Goal: Task Accomplishment & Management: Use online tool/utility

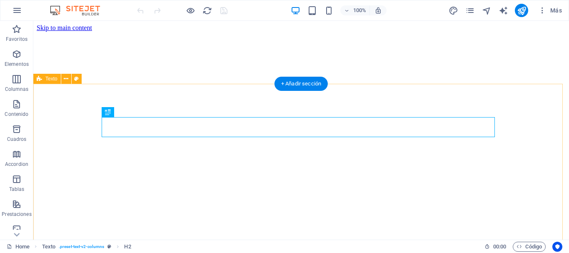
scroll to position [156, 0]
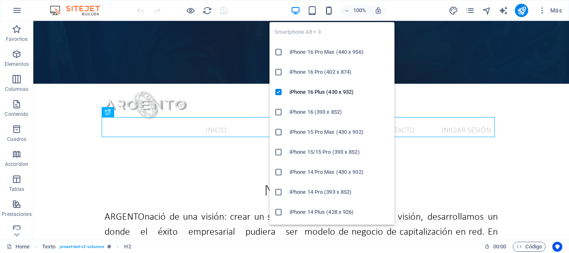
click at [328, 10] on icon "button" at bounding box center [329, 11] width 10 height 10
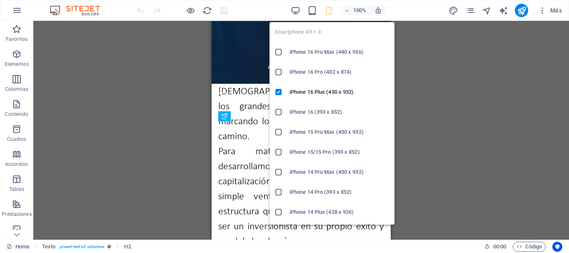
scroll to position [24, 0]
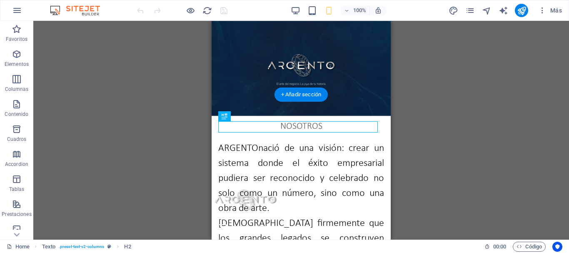
click at [356, 83] on figure at bounding box center [301, 106] width 179 height 219
select select "px"
select select "vh"
select select "header"
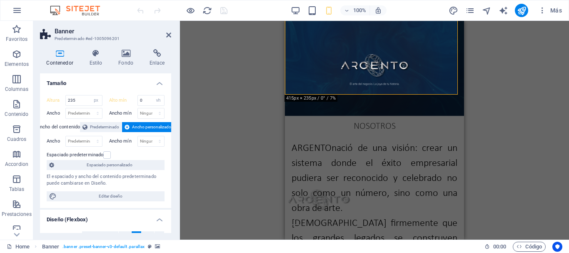
click at [61, 55] on icon at bounding box center [60, 53] width 40 height 8
click at [82, 99] on input "235" at bounding box center [84, 100] width 36 height 10
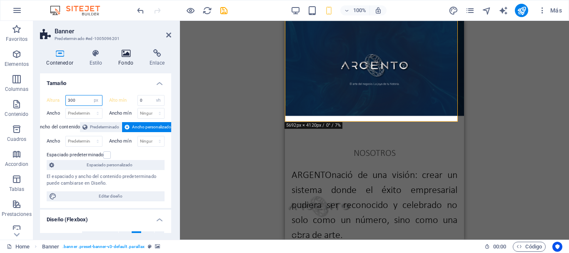
type input "300"
click at [124, 55] on icon at bounding box center [126, 53] width 28 height 8
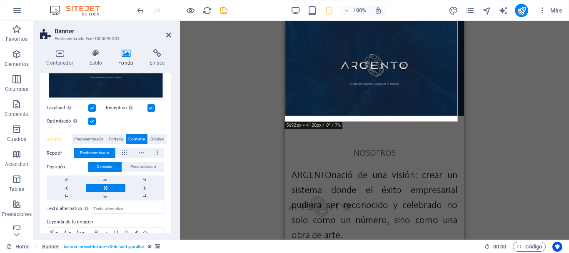
scroll to position [141, 0]
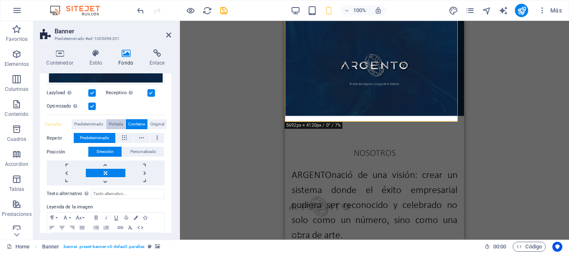
click at [113, 119] on span "Portada" at bounding box center [116, 124] width 14 height 10
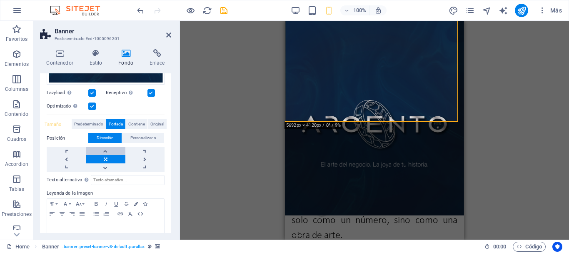
click at [106, 152] on link at bounding box center [105, 151] width 39 height 8
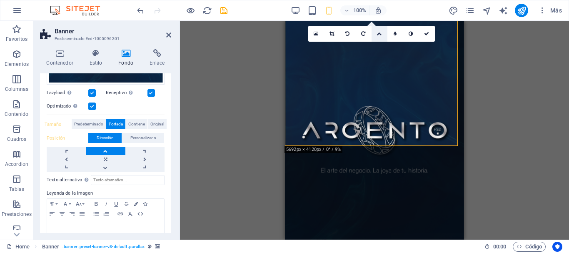
click at [380, 35] on icon at bounding box center [378, 33] width 5 height 5
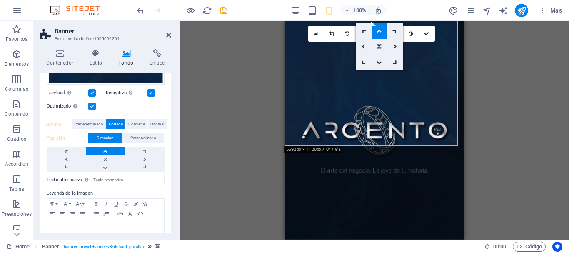
click at [380, 35] on link at bounding box center [379, 31] width 16 height 16
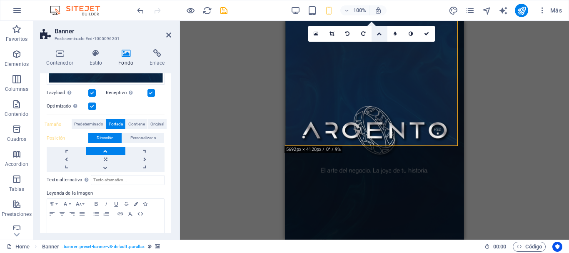
click at [380, 35] on icon at bounding box center [378, 33] width 5 height 5
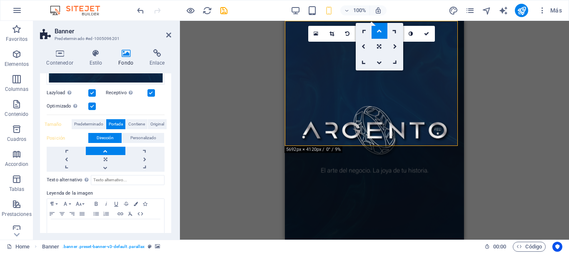
click at [380, 35] on link at bounding box center [379, 31] width 16 height 16
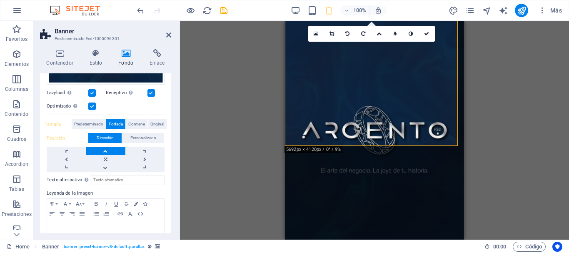
click at [273, 82] on div "Arrastra aquí para reemplazar el contenido existente. Si quieres crear un eleme…" at bounding box center [374, 130] width 389 height 219
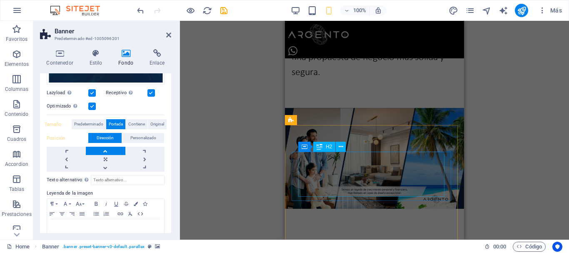
scroll to position [733, 0]
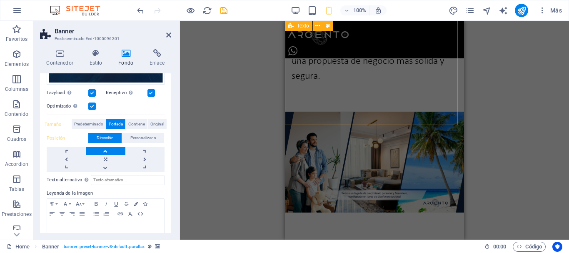
select select "px"
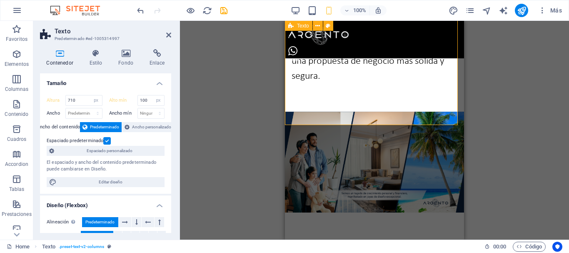
click at [83, 101] on input "710" at bounding box center [84, 100] width 36 height 10
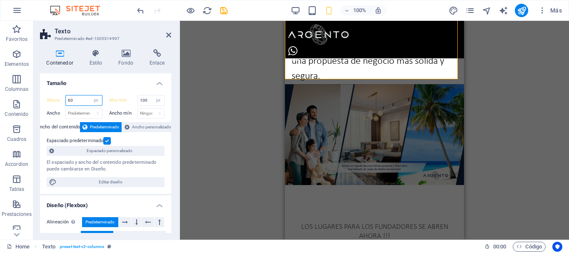
type input "6"
type input "710"
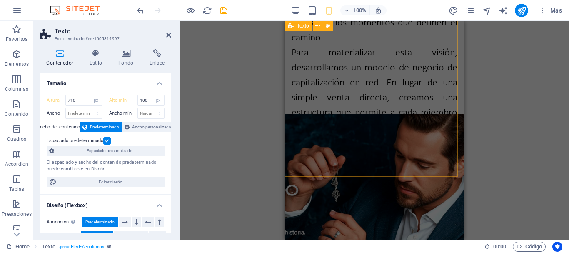
scroll to position [311, 0]
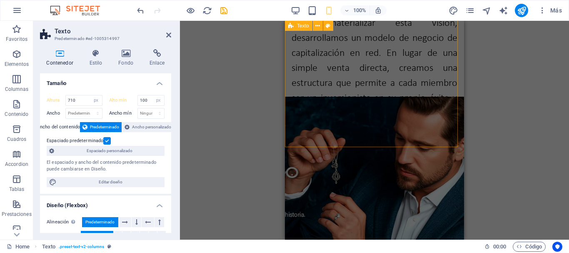
select select "px"
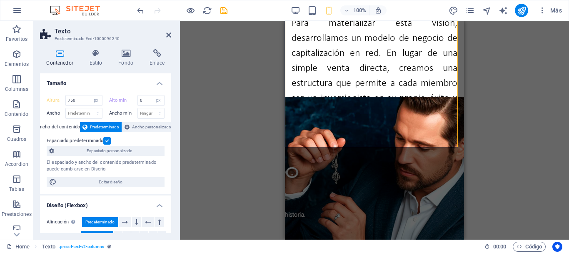
click at [66, 55] on icon at bounding box center [60, 53] width 40 height 8
click at [82, 100] on input "750" at bounding box center [84, 100] width 36 height 10
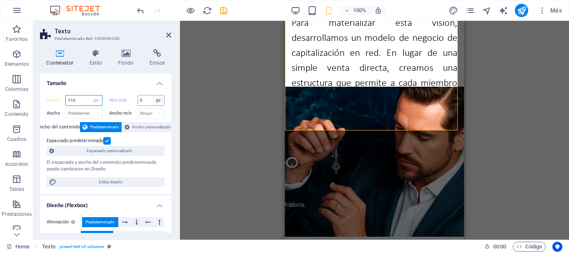
type input "710"
click at [159, 100] on select "Ninguno px rem % vh vw" at bounding box center [158, 100] width 12 height 10
select select "ss3a40nmku4"
click at [152, 95] on select "Ninguno px rem % vh vw" at bounding box center [158, 100] width 12 height 10
type input "0"
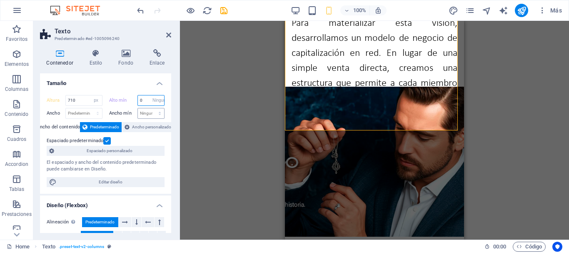
select select "px"
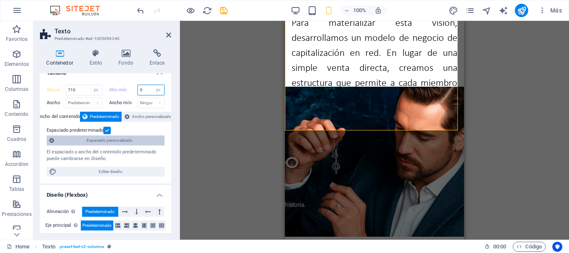
scroll to position [0, 0]
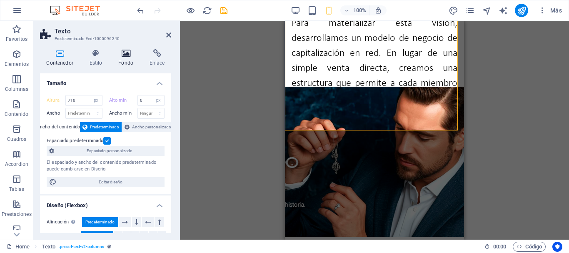
click at [124, 54] on icon at bounding box center [126, 53] width 28 height 8
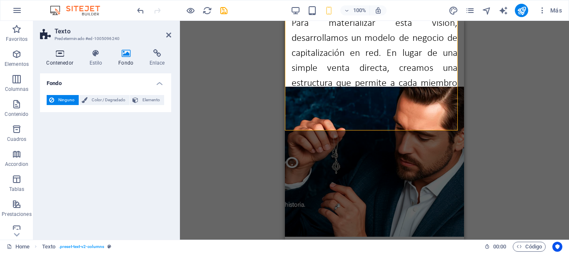
click at [58, 58] on h4 "Contenedor" at bounding box center [61, 57] width 43 height 17
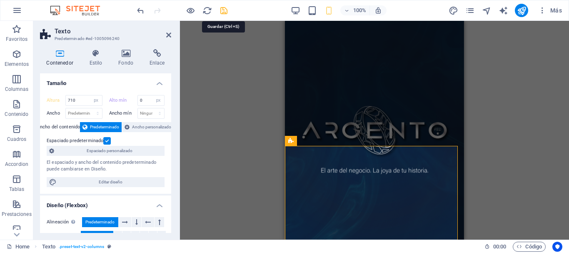
click at [221, 11] on icon "save" at bounding box center [224, 11] width 10 height 10
checkbox input "false"
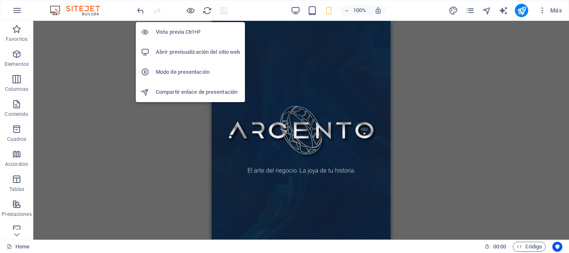
click at [180, 69] on h6 "Modo de presentación" at bounding box center [198, 72] width 84 height 10
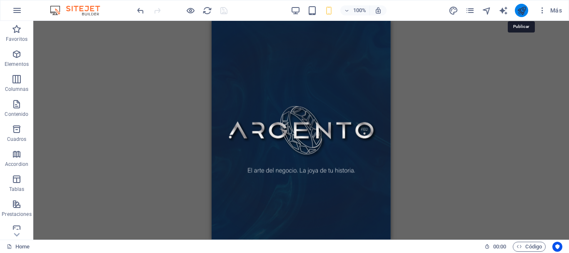
click at [520, 9] on icon "publish" at bounding box center [522, 11] width 10 height 10
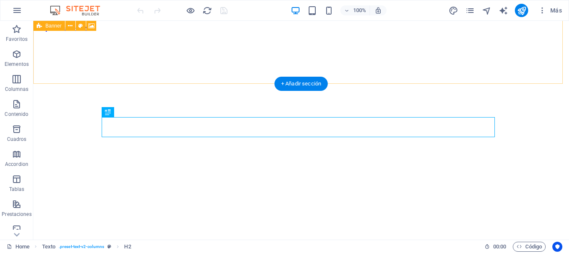
scroll to position [156, 0]
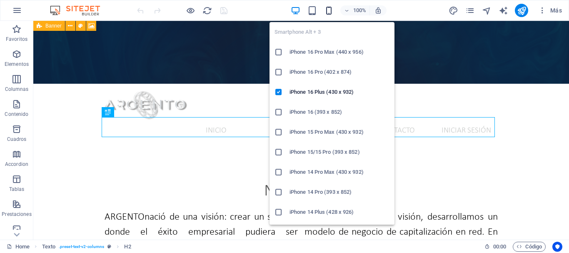
click at [329, 12] on icon "button" at bounding box center [329, 11] width 10 height 10
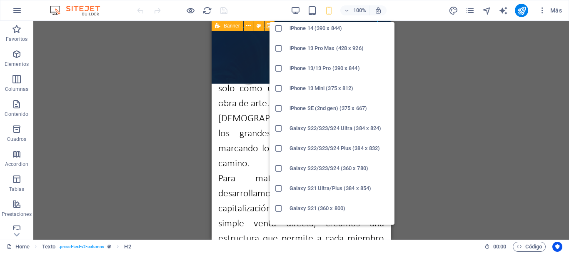
scroll to position [207, 0]
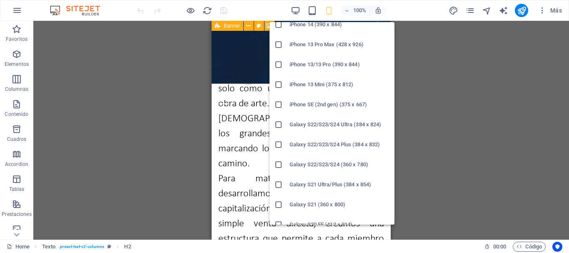
click at [328, 126] on h6 "Galaxy S22/S23/S24 Ultra (384 x 824)" at bounding box center [339, 125] width 100 height 10
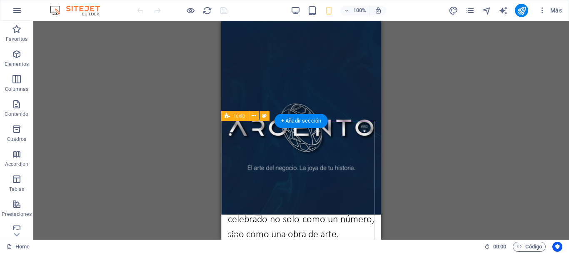
scroll to position [0, 0]
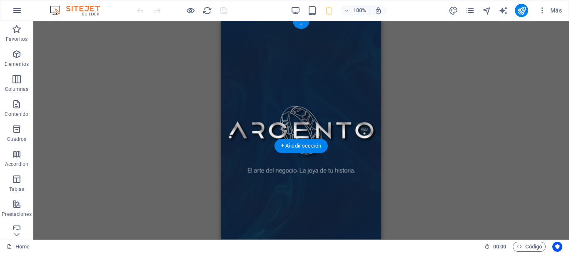
click at [255, 134] on figure at bounding box center [301, 130] width 160 height 219
select select "px"
select select "vh"
select select "header"
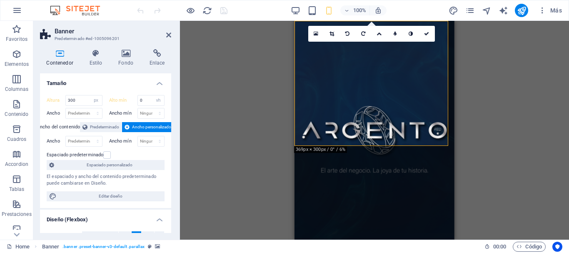
drag, startPoint x: 203, startPoint y: 84, endPoint x: 192, endPoint y: 74, distance: 14.4
click at [192, 74] on div "Arrastra aquí para reemplazar el contenido existente. Si quieres crear un eleme…" at bounding box center [374, 130] width 389 height 219
click at [87, 100] on input "300" at bounding box center [84, 100] width 36 height 10
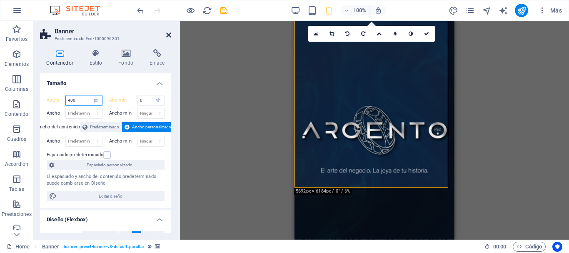
type input "400"
click at [167, 34] on icon at bounding box center [168, 35] width 5 height 7
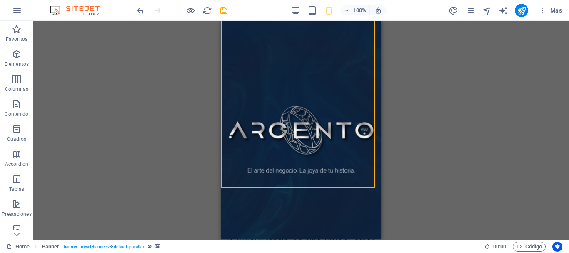
click at [405, 135] on div "Arrastra aquí para reemplazar el contenido existente. Si quieres crear un eleme…" at bounding box center [301, 130] width 536 height 219
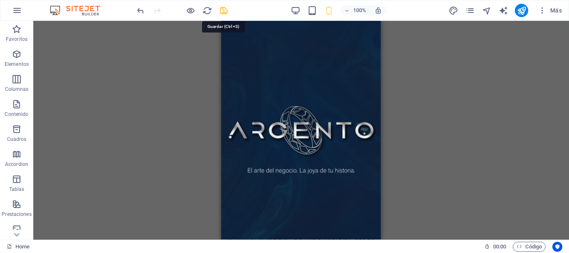
click at [222, 14] on icon "save" at bounding box center [224, 11] width 10 height 10
checkbox input "false"
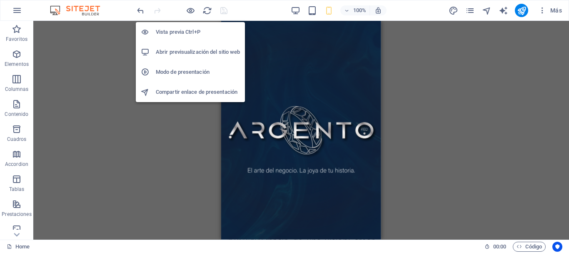
click at [169, 70] on h6 "Modo de presentación" at bounding box center [198, 72] width 84 height 10
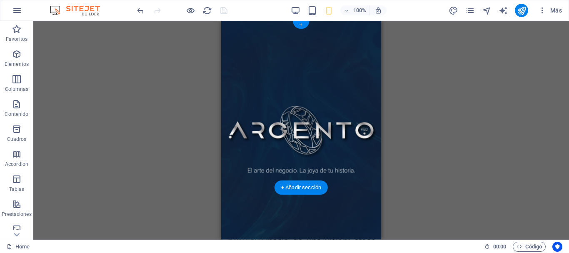
click at [234, 181] on figure at bounding box center [301, 130] width 160 height 219
select select "px"
select select "vh"
select select "header"
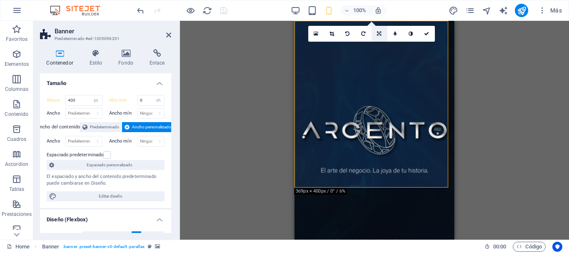
click at [378, 34] on icon at bounding box center [379, 33] width 4 height 5
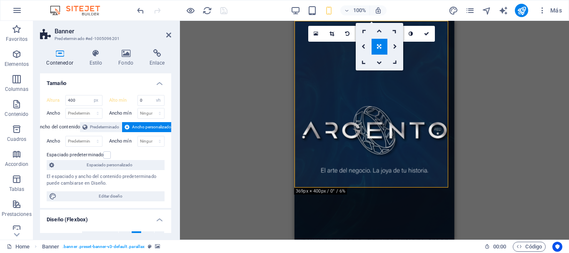
click at [379, 32] on icon at bounding box center [378, 30] width 5 height 5
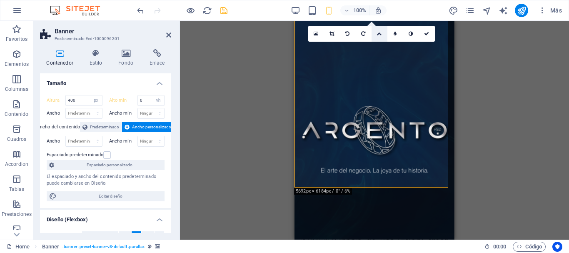
click at [379, 32] on icon at bounding box center [378, 33] width 5 height 5
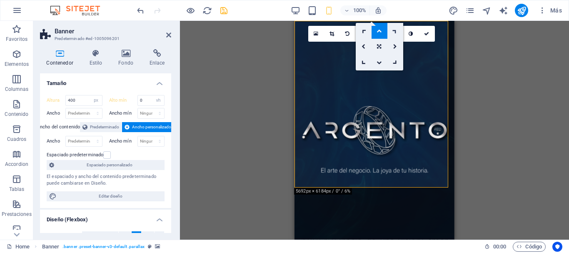
click at [395, 30] on icon at bounding box center [394, 30] width 7 height 7
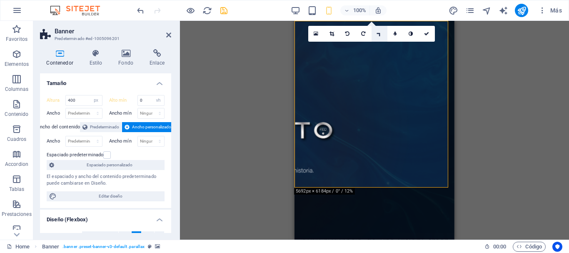
click at [376, 34] on icon at bounding box center [379, 33] width 7 height 7
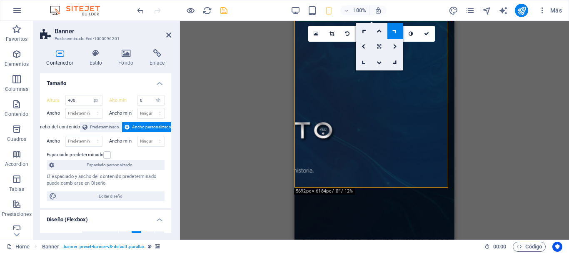
click at [361, 64] on link at bounding box center [364, 63] width 16 height 16
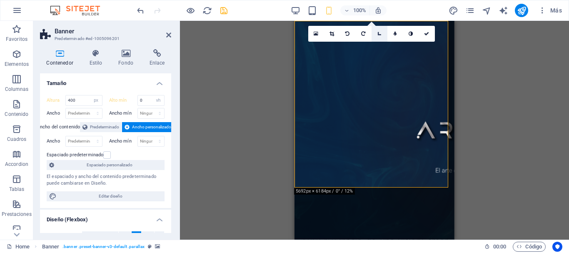
click at [379, 35] on icon at bounding box center [379, 33] width 7 height 7
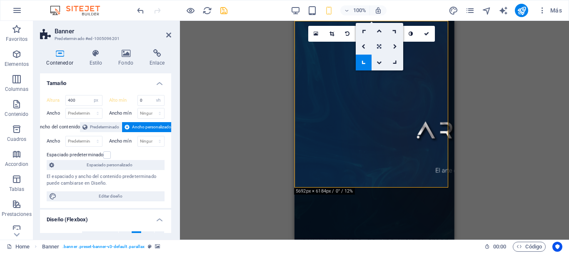
click at [379, 44] on icon at bounding box center [379, 46] width 4 height 5
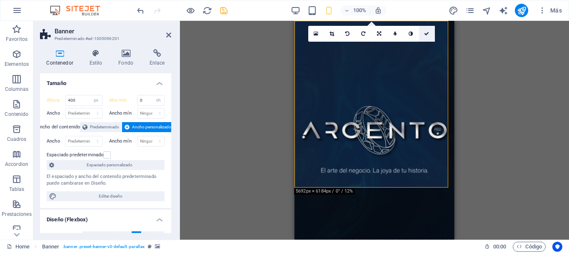
click at [424, 35] on link at bounding box center [427, 34] width 16 height 16
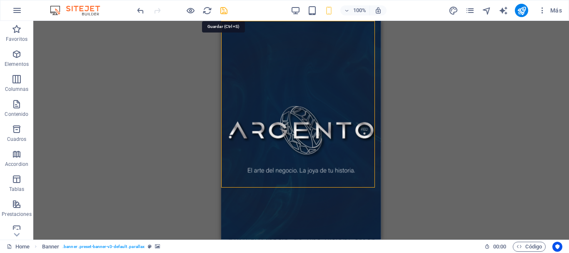
click at [222, 11] on icon "save" at bounding box center [224, 11] width 10 height 10
checkbox input "false"
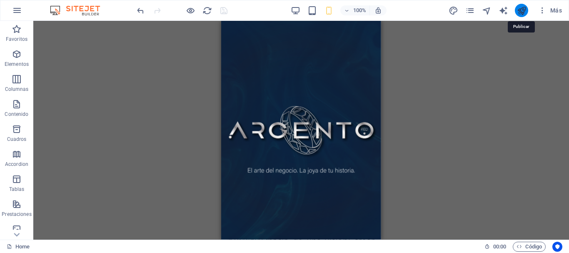
click at [521, 9] on icon "publish" at bounding box center [522, 11] width 10 height 10
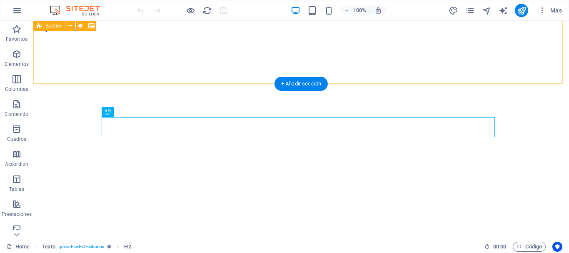
scroll to position [156, 0]
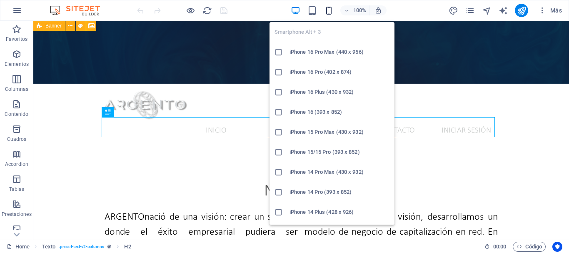
click at [331, 14] on icon "button" at bounding box center [329, 11] width 10 height 10
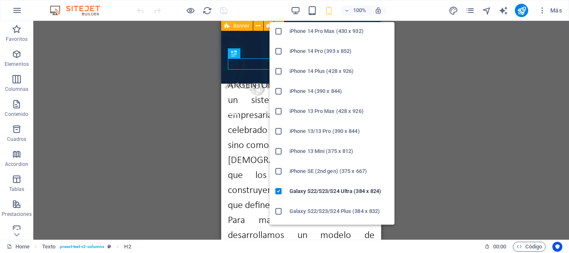
scroll to position [0, 0]
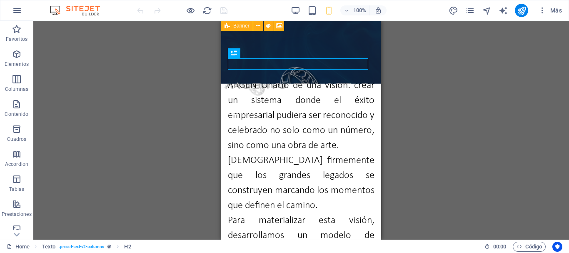
click at [414, 60] on div "Arrastra aquí para reemplazar el contenido existente. Si quieres crear un eleme…" at bounding box center [301, 130] width 536 height 219
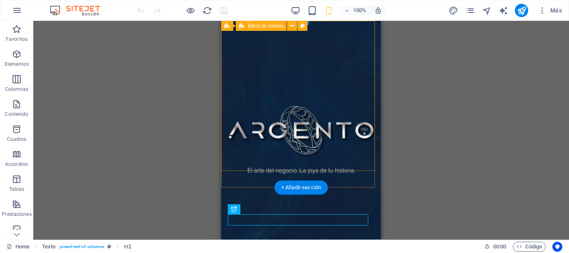
drag, startPoint x: 239, startPoint y: 158, endPoint x: 472, endPoint y: 190, distance: 235.4
click at [239, 227] on div "Inicio Nosotros Producto Contacto Iniciar Sesión Menu" at bounding box center [301, 245] width 160 height 37
select select "px"
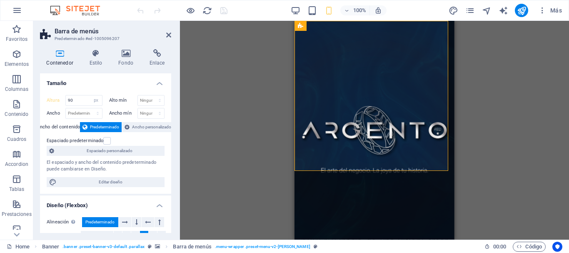
click at [313, 181] on figure at bounding box center [374, 130] width 160 height 219
select select "px"
select select "vh"
select select "header"
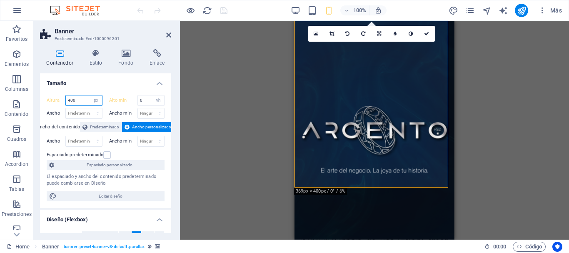
click at [82, 102] on input "400" at bounding box center [84, 100] width 36 height 10
type input "4"
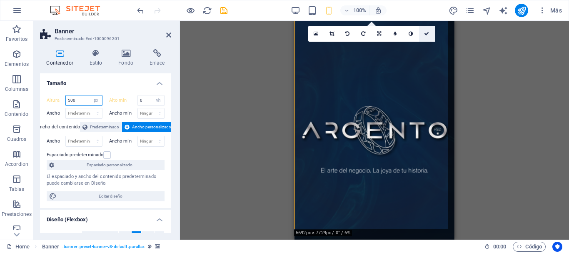
type input "500"
click at [428, 32] on icon at bounding box center [426, 33] width 5 height 5
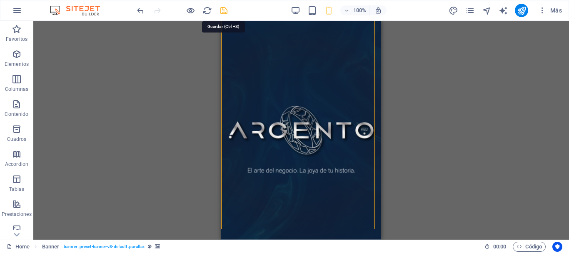
click at [224, 12] on icon "save" at bounding box center [224, 11] width 10 height 10
checkbox input "false"
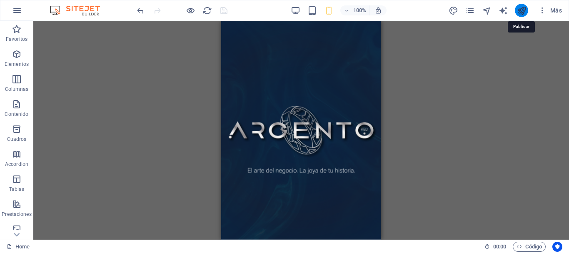
click at [522, 13] on icon "publish" at bounding box center [522, 11] width 10 height 10
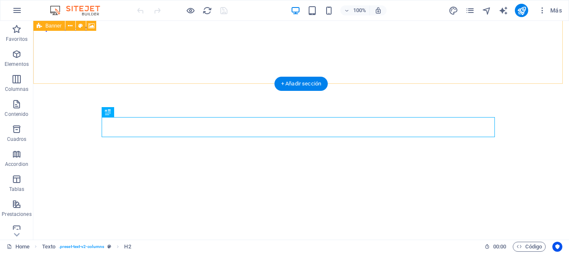
scroll to position [156, 0]
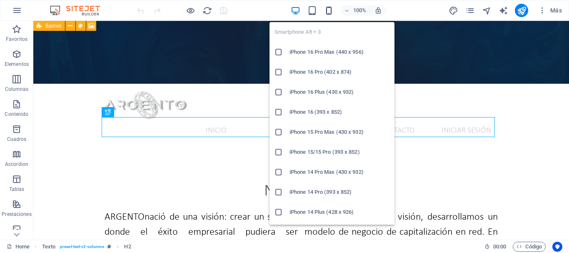
click at [329, 14] on icon "button" at bounding box center [329, 11] width 10 height 10
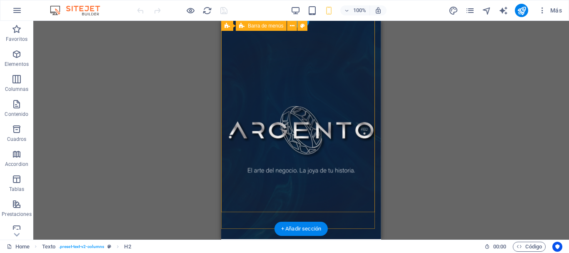
scroll to position [0, 0]
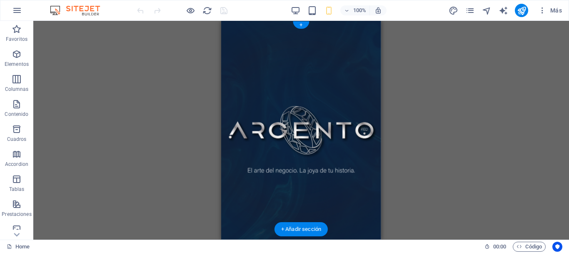
click at [235, 221] on figure at bounding box center [301, 130] width 160 height 219
select select "px"
select select "vh"
select select "header"
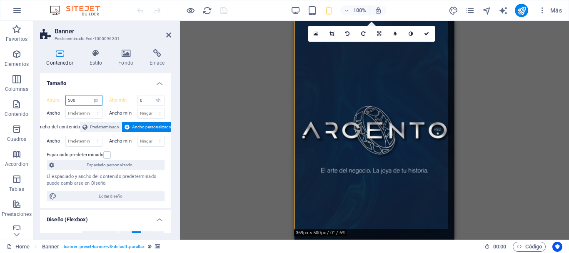
click at [83, 101] on input "500" at bounding box center [84, 100] width 36 height 10
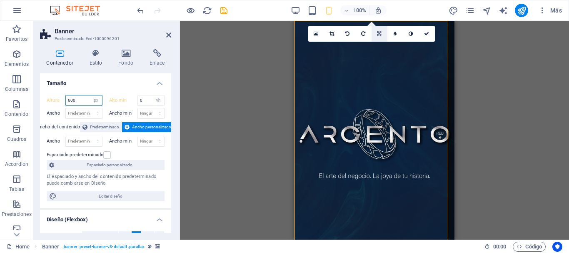
type input "600"
click at [379, 33] on icon at bounding box center [379, 33] width 4 height 5
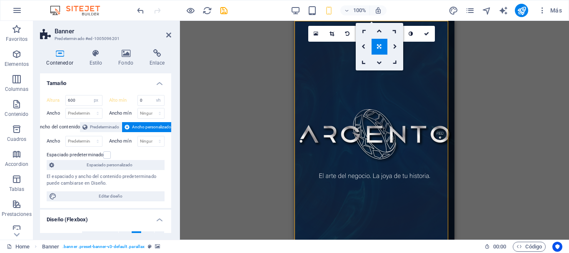
click at [380, 47] on icon at bounding box center [379, 46] width 4 height 5
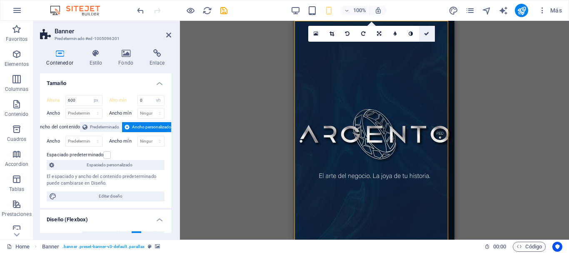
click at [426, 35] on icon at bounding box center [426, 33] width 5 height 5
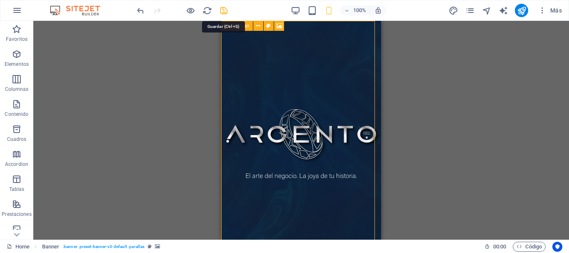
click at [224, 11] on icon "save" at bounding box center [224, 11] width 10 height 10
checkbox input "false"
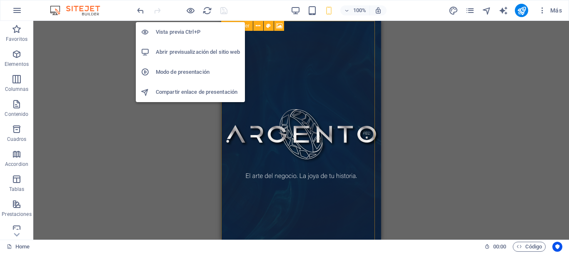
click at [184, 73] on h6 "Modo de presentación" at bounding box center [198, 72] width 84 height 10
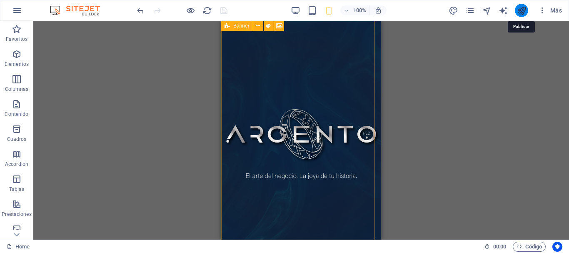
click at [521, 12] on icon "publish" at bounding box center [522, 11] width 10 height 10
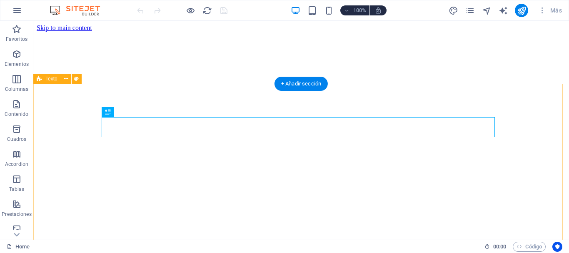
scroll to position [156, 0]
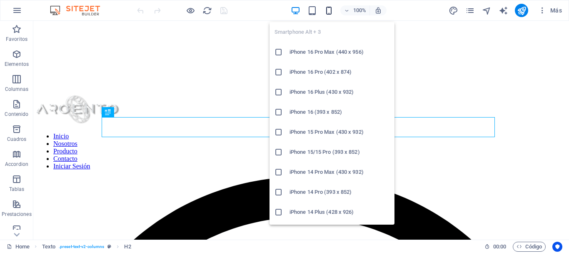
click at [329, 12] on icon "button" at bounding box center [329, 11] width 10 height 10
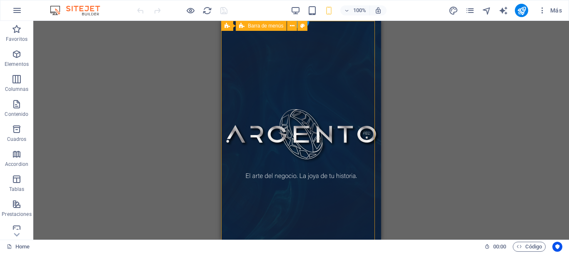
scroll to position [26, 0]
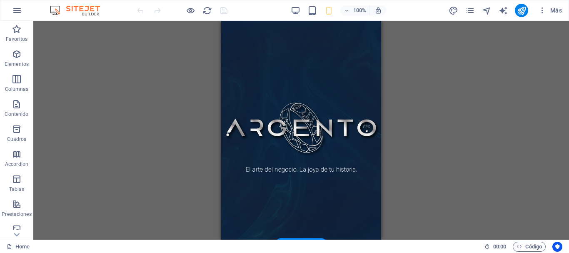
click at [237, 229] on figure at bounding box center [301, 128] width 160 height 227
select select "px"
select select "vh"
select select "header"
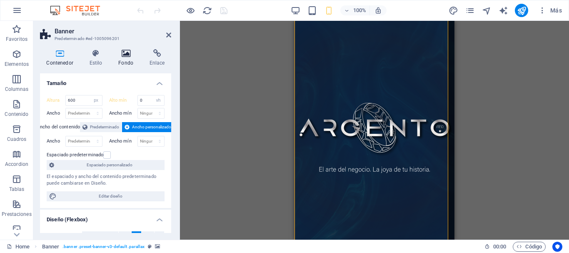
click at [125, 56] on icon at bounding box center [126, 53] width 28 height 8
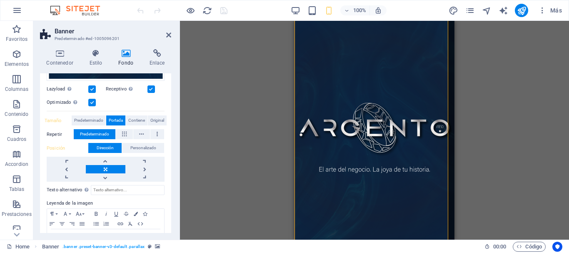
scroll to position [155, 0]
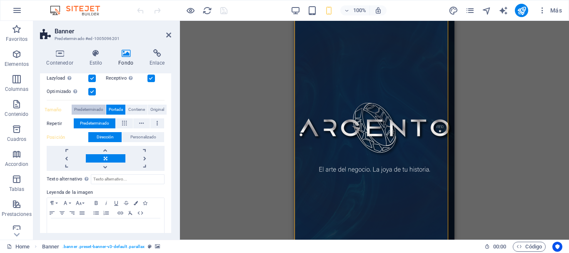
click at [92, 109] on span "Predeterminado" at bounding box center [88, 110] width 29 height 10
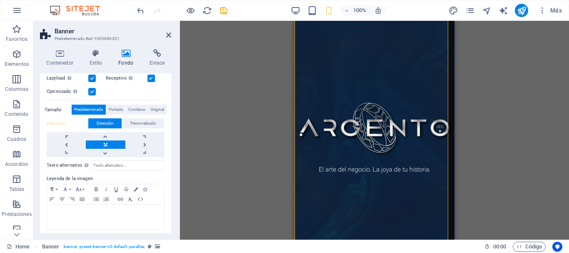
click at [109, 147] on link at bounding box center [105, 144] width 39 height 8
click at [139, 106] on span "Contiene" at bounding box center [136, 110] width 17 height 10
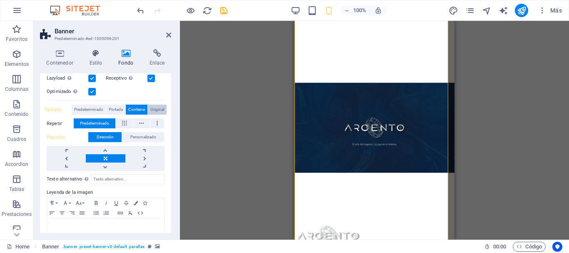
click at [159, 108] on span "Original" at bounding box center [157, 110] width 14 height 10
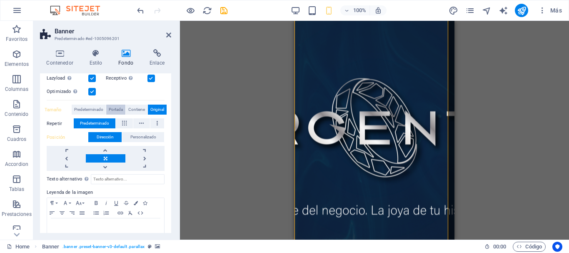
click at [115, 108] on span "Portada" at bounding box center [116, 110] width 14 height 10
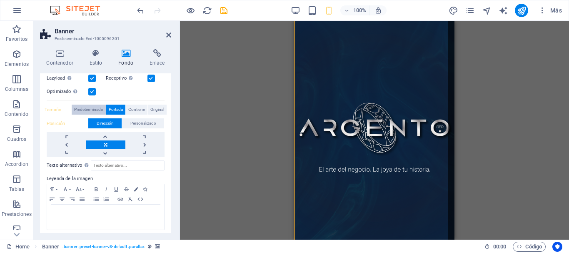
click at [88, 108] on span "Predeterminado" at bounding box center [88, 110] width 29 height 10
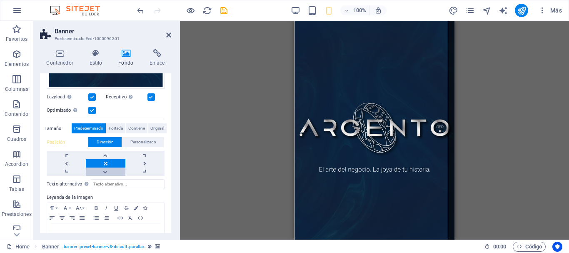
scroll to position [159, 0]
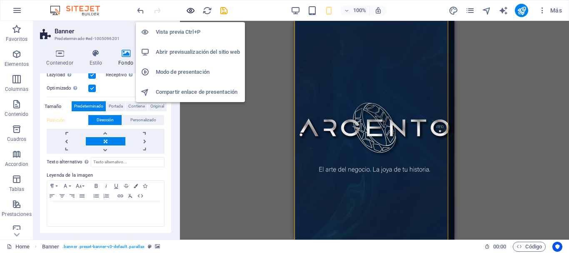
click at [187, 7] on icon "button" at bounding box center [191, 11] width 10 height 10
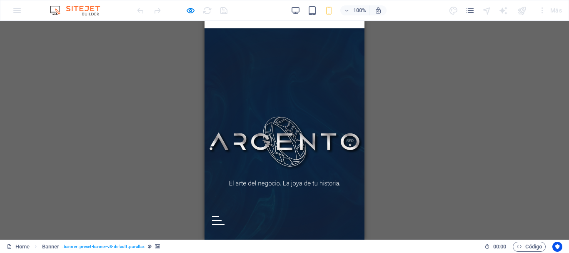
scroll to position [0, 0]
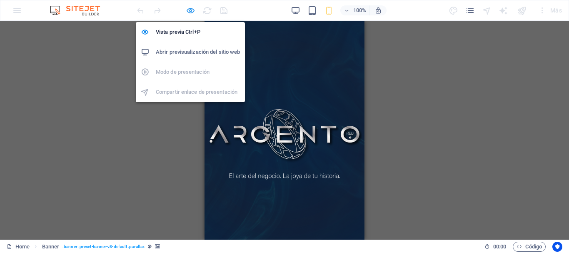
click at [186, 15] on icon "button" at bounding box center [191, 11] width 10 height 10
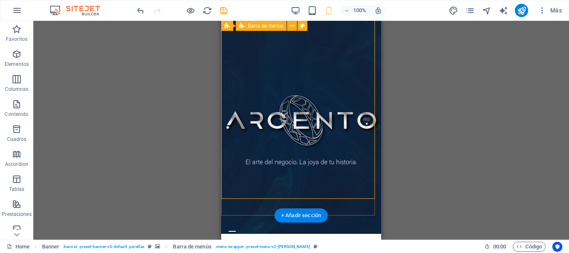
scroll to position [63, 0]
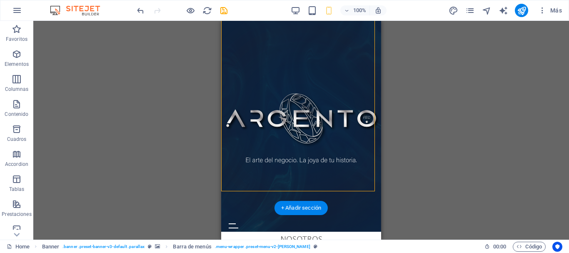
click at [247, 201] on figure at bounding box center [301, 118] width 160 height 227
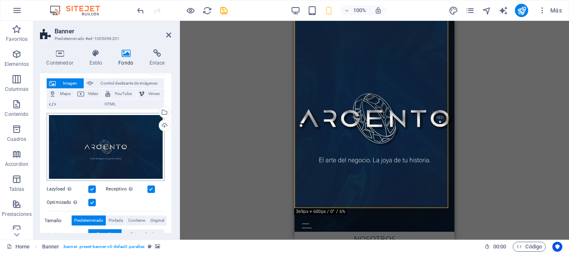
scroll to position [0, 0]
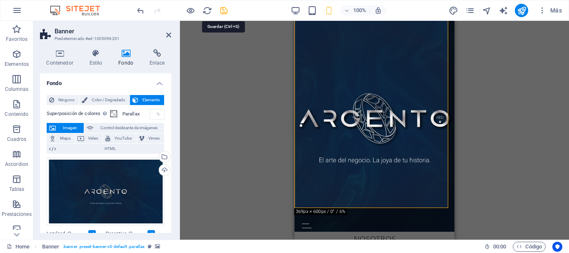
click at [223, 13] on icon "save" at bounding box center [224, 11] width 10 height 10
checkbox input "false"
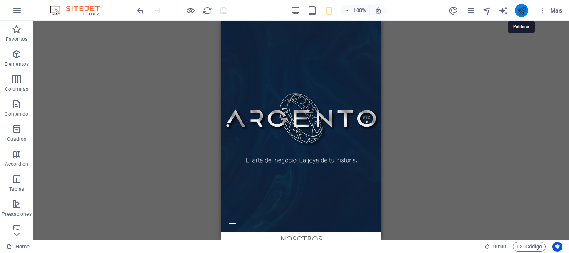
click at [522, 9] on icon "publish" at bounding box center [522, 11] width 10 height 10
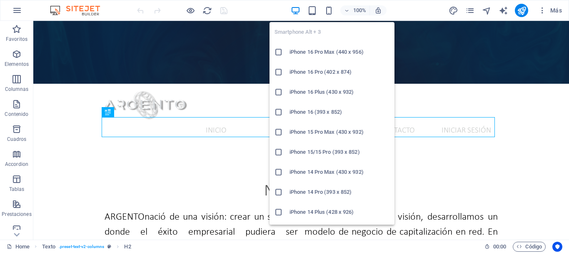
click at [319, 47] on li "iPhone 16 Pro Max (440 x 956)" at bounding box center [331, 52] width 125 height 20
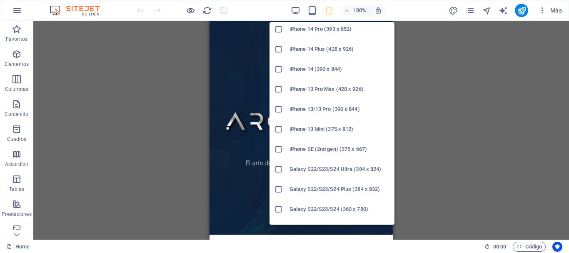
scroll to position [189, 0]
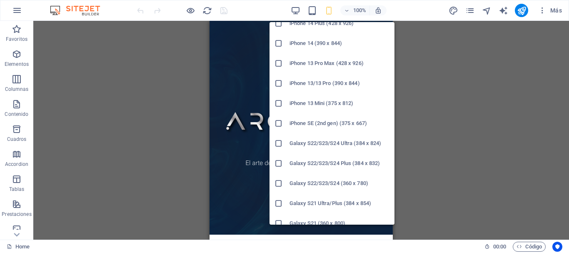
click at [328, 142] on h6 "Galaxy S22/S23/S24 Ultra (384 x 824)" at bounding box center [339, 143] width 100 height 10
click at [316, 196] on div "Inicio Nosotros Producto Contacto Iniciar Sesión Menu" at bounding box center [300, 214] width 183 height 37
select select "px"
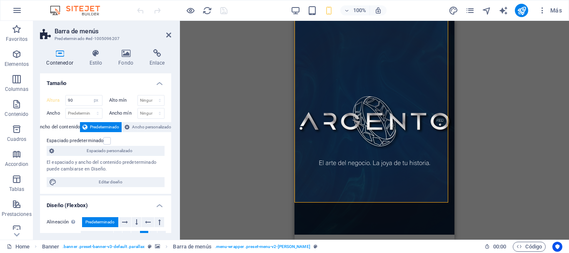
click at [317, 204] on figure at bounding box center [374, 121] width 160 height 227
select select "px"
select select "vh"
select select "header"
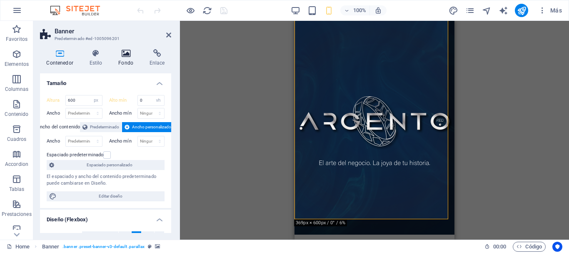
click at [127, 57] on icon at bounding box center [126, 53] width 28 height 8
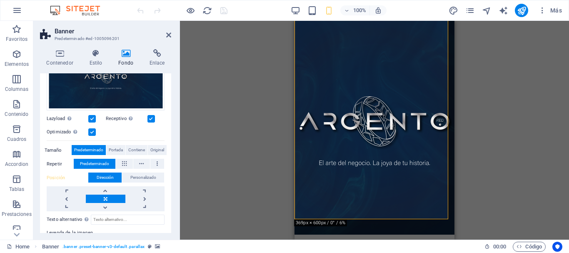
scroll to position [118, 0]
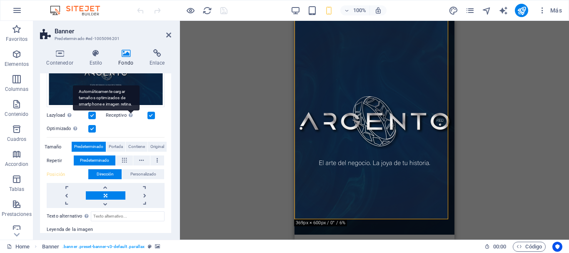
click at [129, 116] on icon at bounding box center [131, 115] width 4 height 5
click at [0, 0] on input "Receptivo Automáticamente cargar tamaños optimizados de smartphone e imagen ret…" at bounding box center [0, 0] width 0 height 0
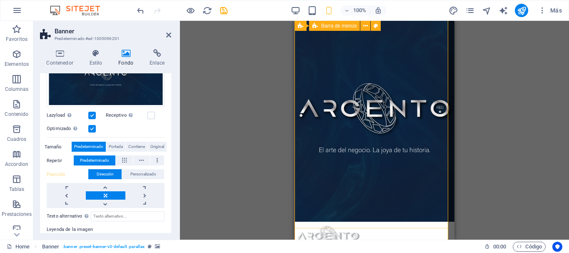
scroll to position [0, 0]
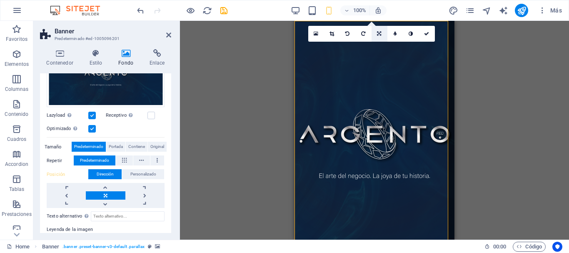
click at [379, 35] on icon at bounding box center [379, 33] width 4 height 5
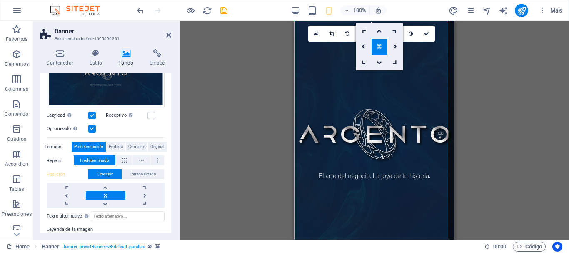
click at [378, 27] on link at bounding box center [379, 31] width 16 height 16
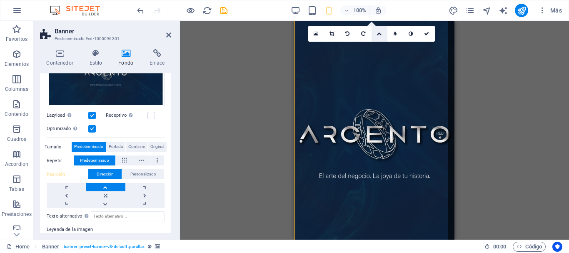
click at [379, 34] on icon at bounding box center [378, 33] width 5 height 5
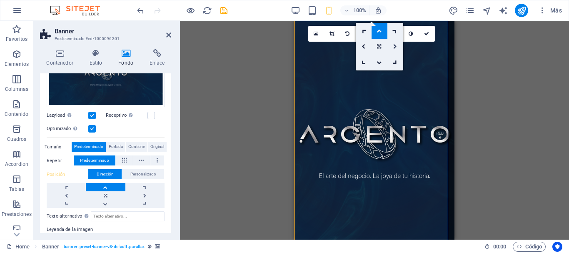
click at [393, 47] on icon at bounding box center [395, 46] width 4 height 5
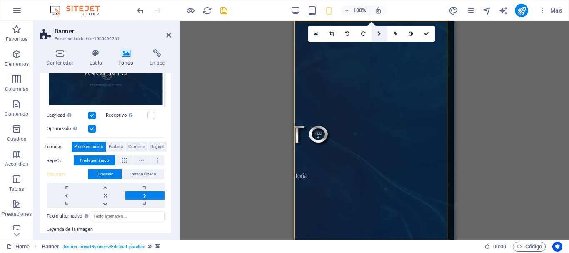
click at [379, 33] on icon at bounding box center [379, 33] width 4 height 5
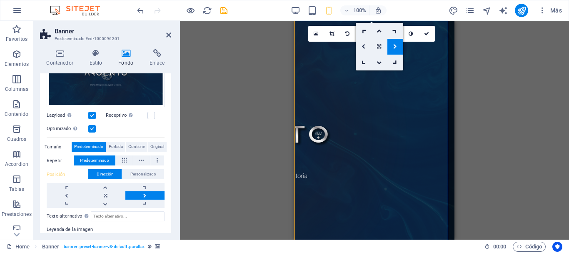
click at [366, 45] on link at bounding box center [364, 47] width 16 height 16
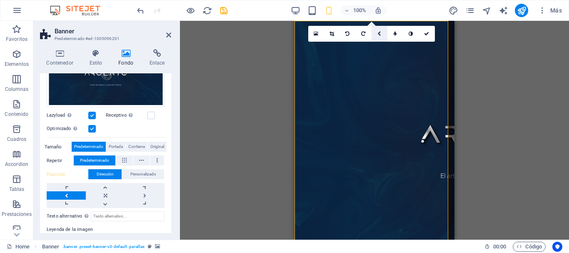
click at [379, 34] on icon at bounding box center [379, 33] width 4 height 5
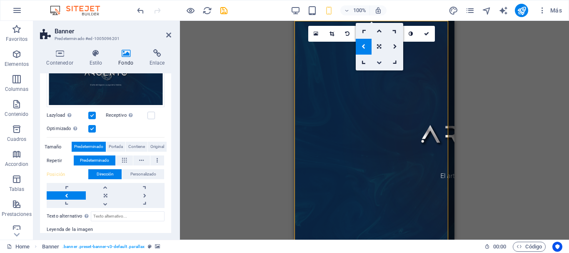
click at [379, 64] on icon at bounding box center [378, 62] width 5 height 5
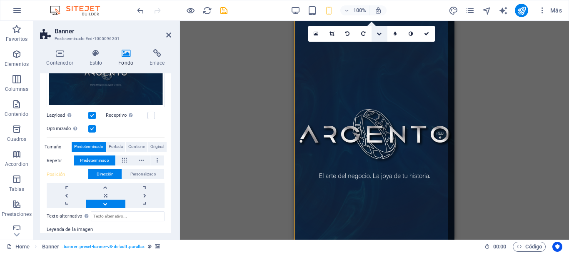
click at [379, 33] on icon at bounding box center [378, 33] width 5 height 5
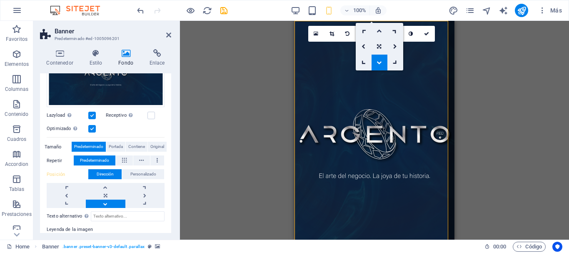
click at [379, 31] on icon at bounding box center [378, 30] width 5 height 5
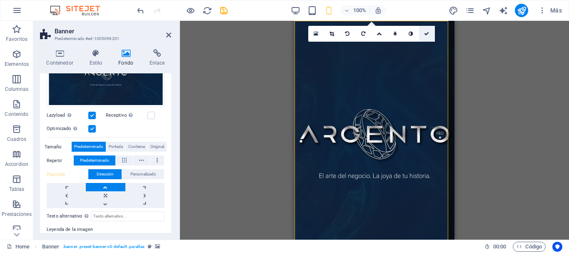
click at [426, 33] on icon at bounding box center [426, 33] width 5 height 5
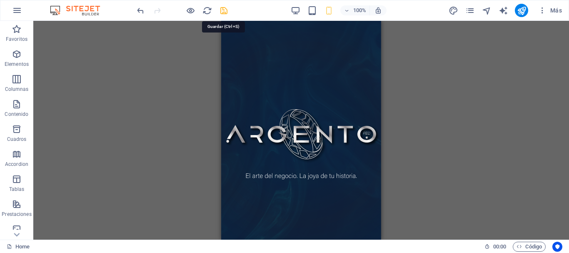
click at [224, 10] on icon "save" at bounding box center [224, 11] width 10 height 10
checkbox input "false"
click at [521, 14] on icon "publish" at bounding box center [522, 11] width 10 height 10
